Goal: Task Accomplishment & Management: Manage account settings

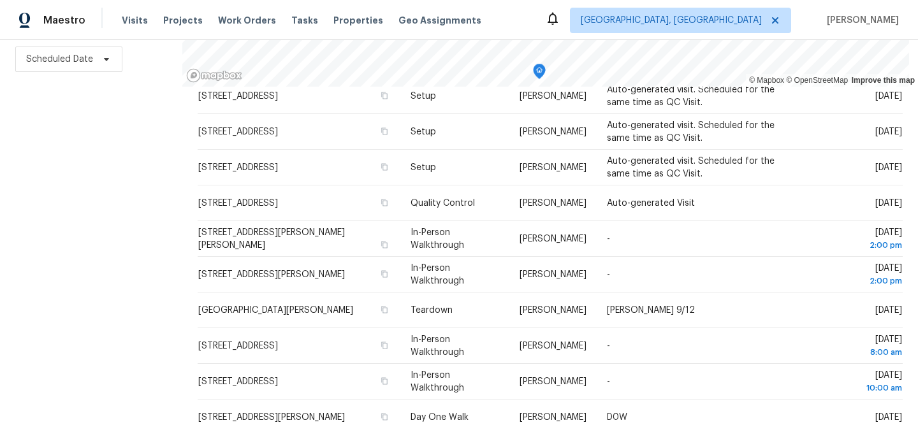
scroll to position [252, 0]
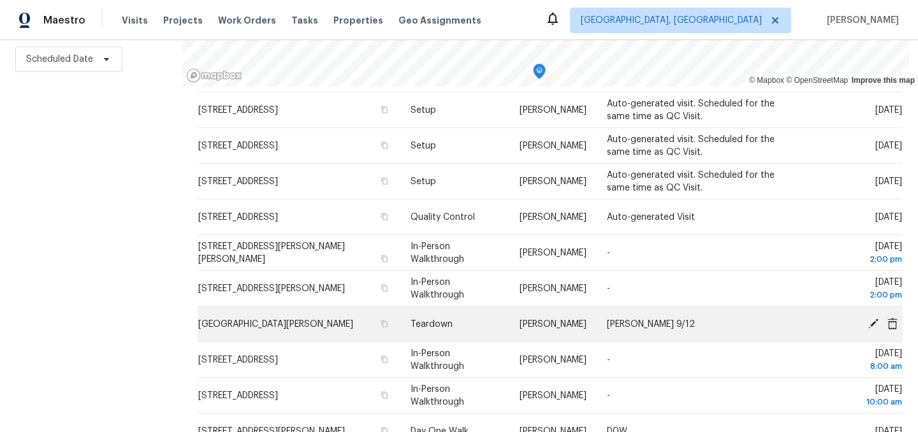
click at [872, 328] on icon at bounding box center [873, 323] width 10 height 10
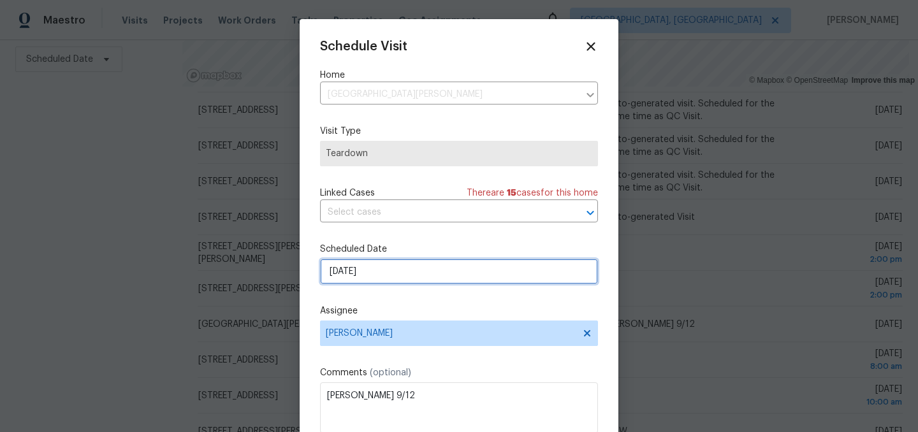
click at [399, 281] on input "9/11/2025" at bounding box center [459, 271] width 278 height 25
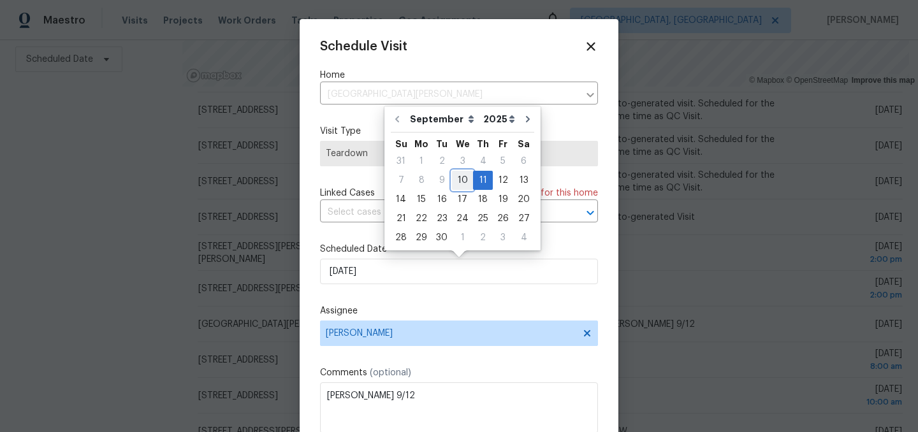
click at [461, 175] on div "10" at bounding box center [462, 180] width 21 height 18
type input "9/10/2025"
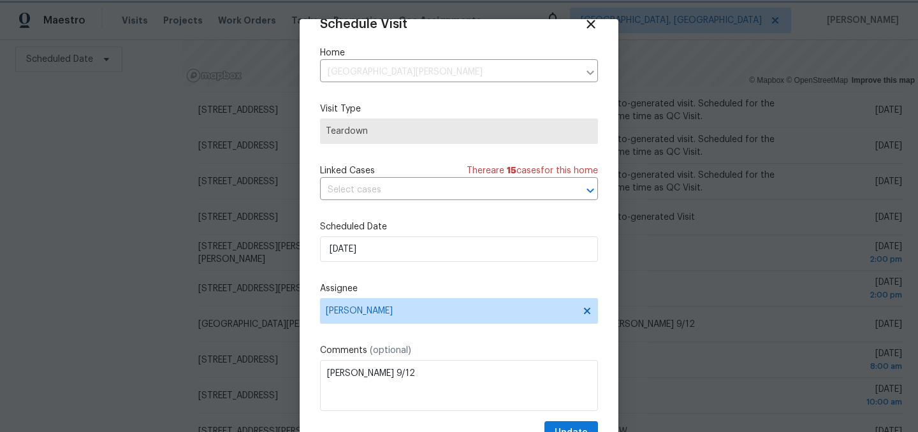
scroll to position [52, 0]
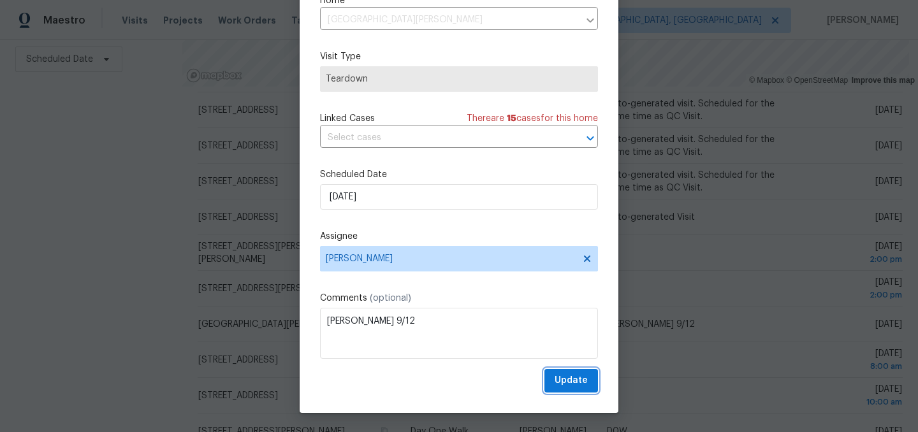
click at [583, 384] on span "Update" at bounding box center [571, 381] width 33 height 16
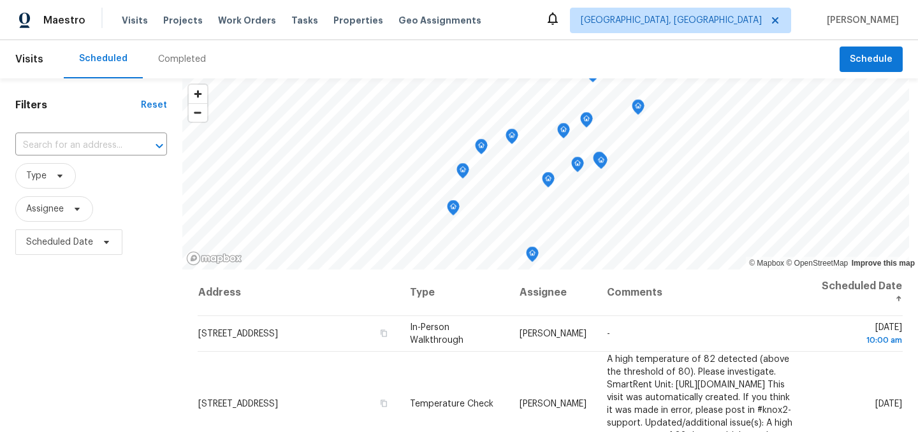
scroll to position [4, 0]
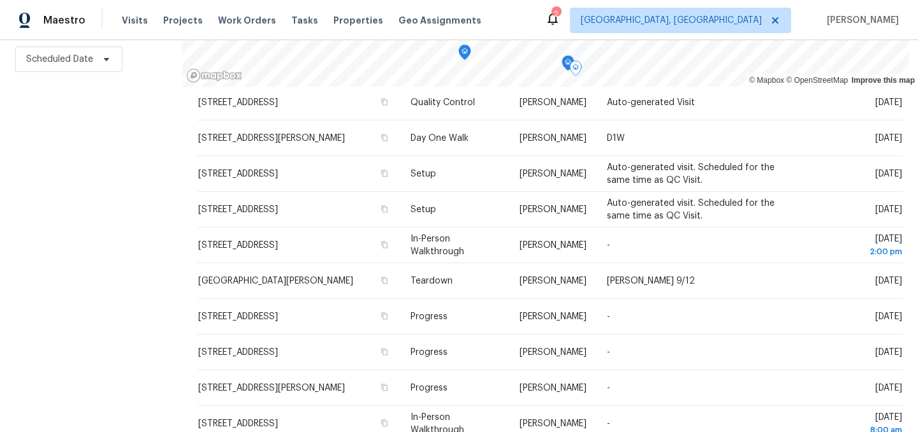
scroll to position [373, 0]
